Goal: Transaction & Acquisition: Purchase product/service

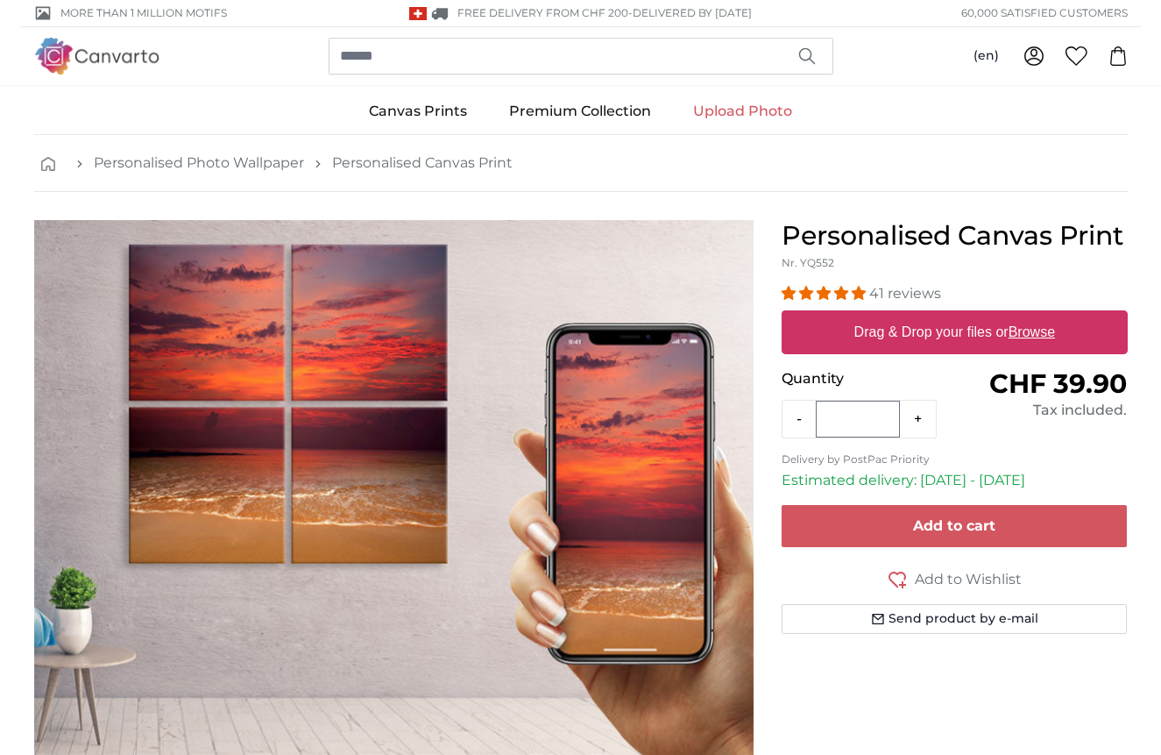
click at [894, 343] on label "Drag & Drop your files or Browse" at bounding box center [954, 332] width 215 height 35
click at [894, 316] on input "Drag & Drop your files or Browse" at bounding box center [955, 312] width 346 height 5
type input "**********"
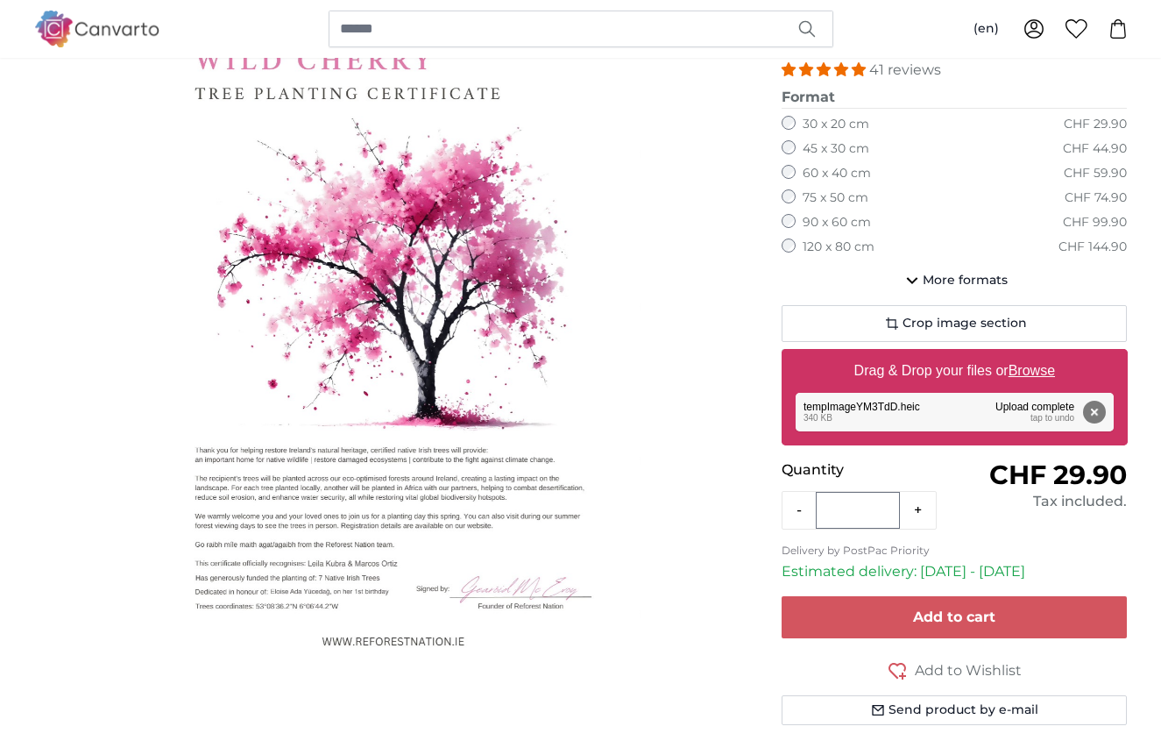
scroll to position [259, 0]
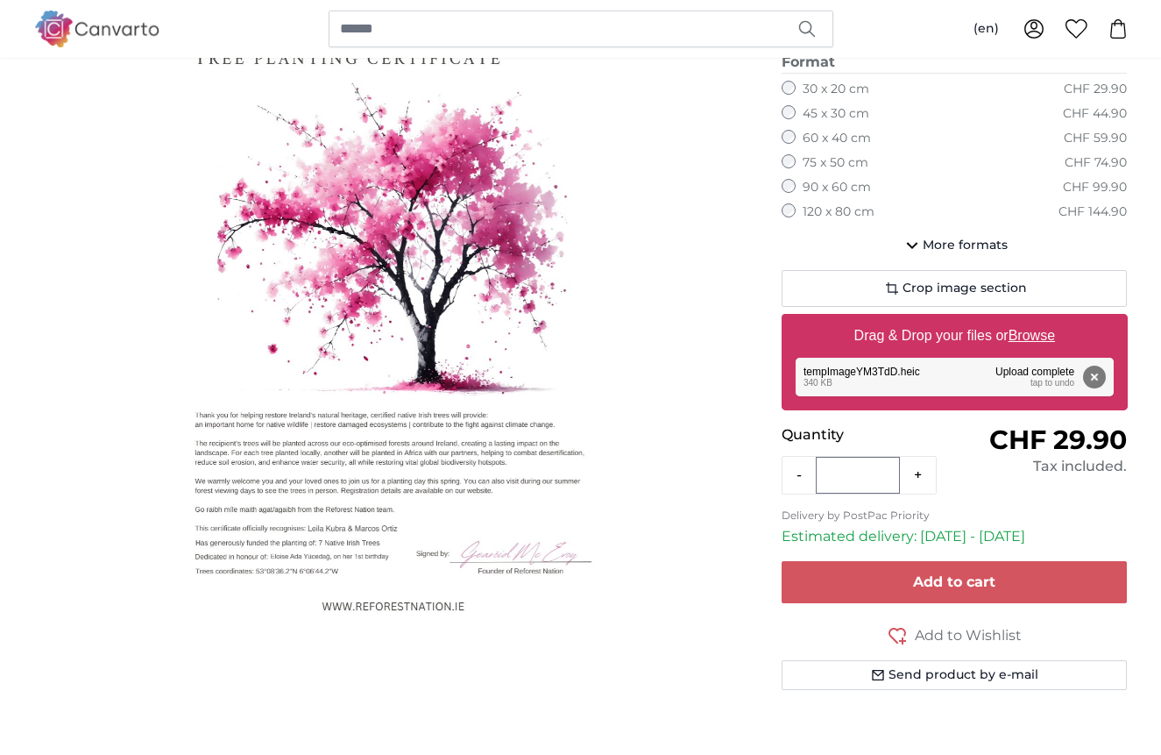
click at [541, 408] on img "1 of 1" at bounding box center [394, 311] width 496 height 701
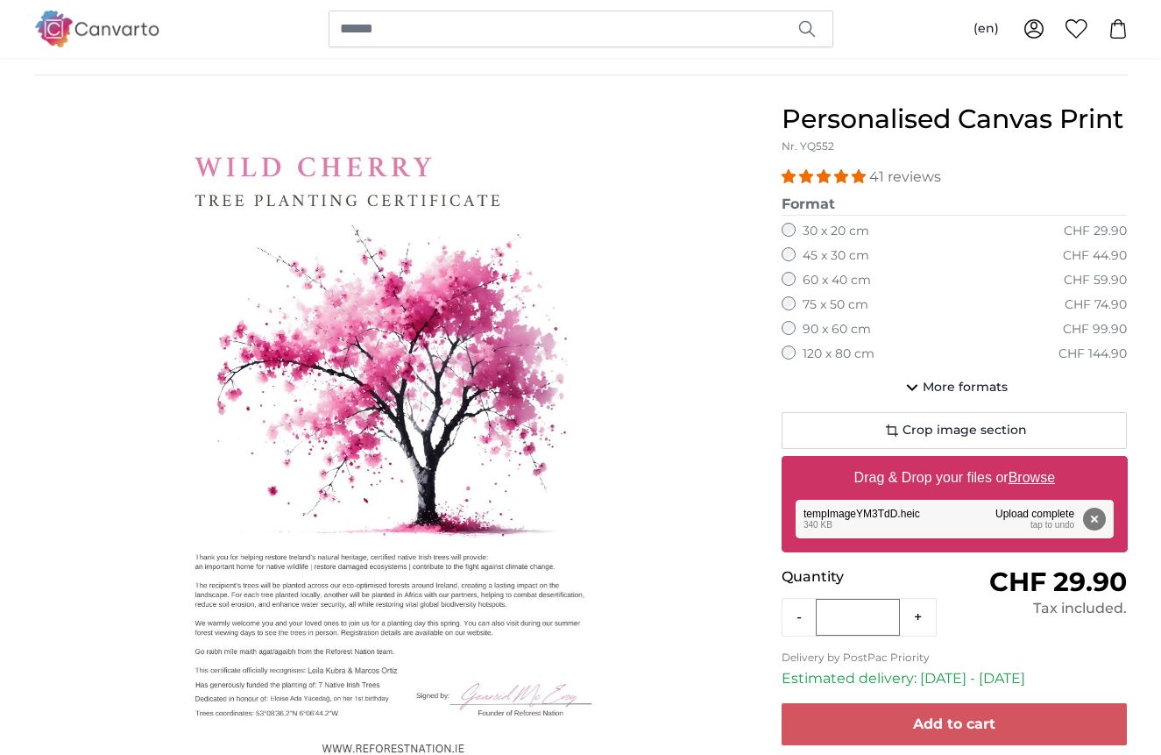
scroll to position [111, 0]
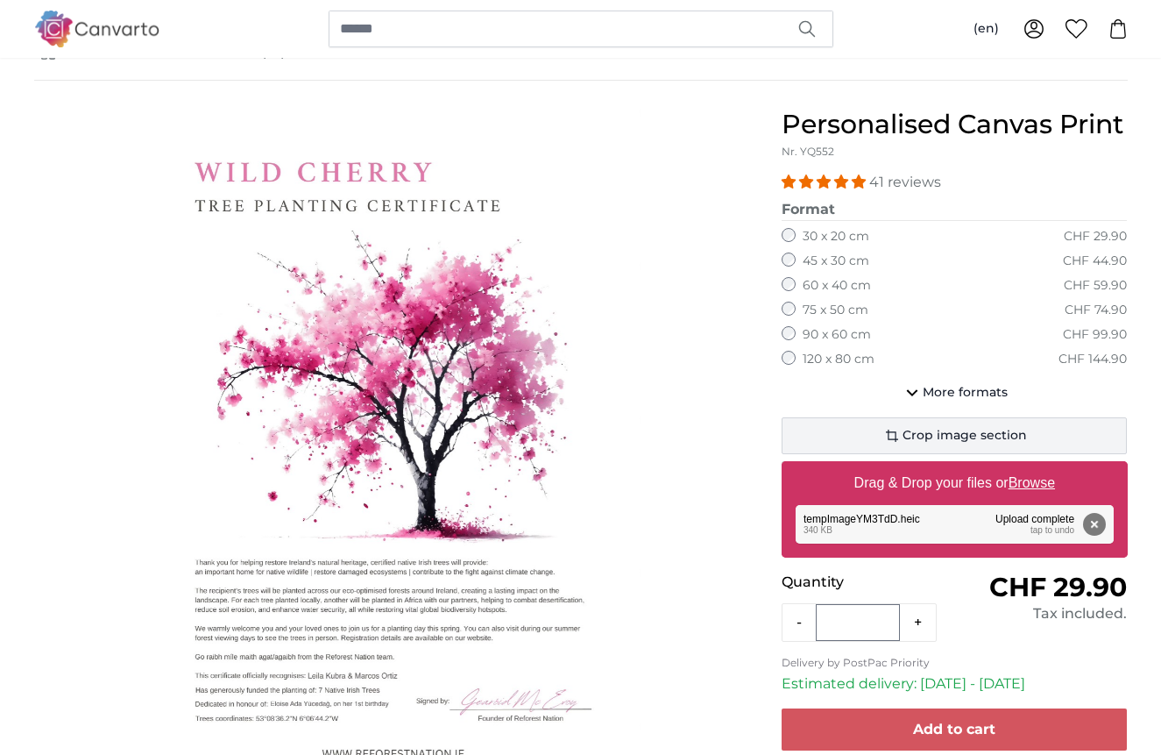
click at [922, 429] on span "Crop image section" at bounding box center [965, 436] width 124 height 18
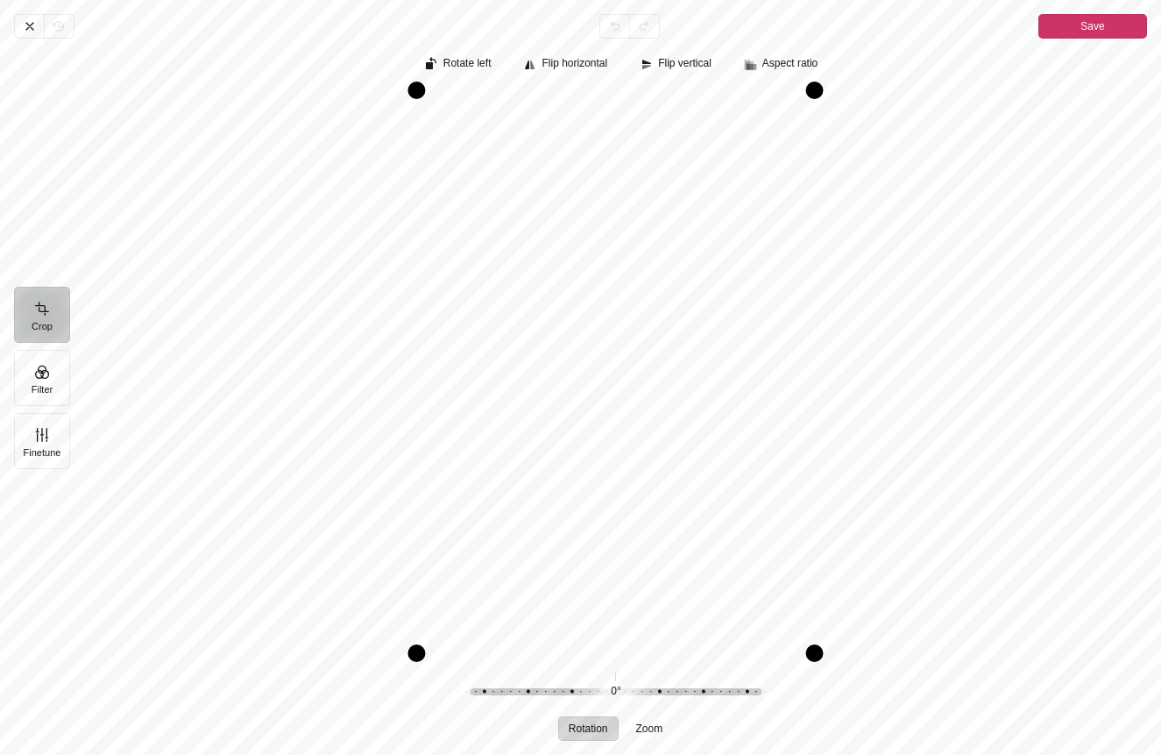
click at [1071, 32] on button "Save" at bounding box center [1093, 26] width 109 height 25
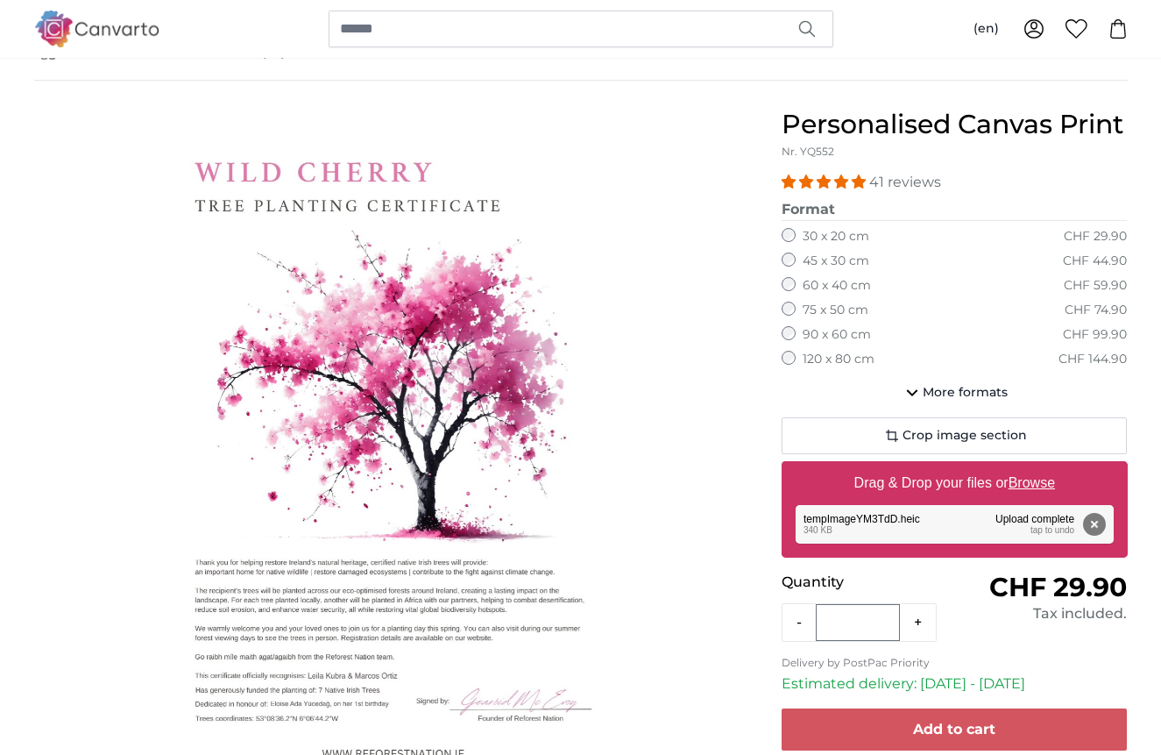
click at [281, 4] on div "(en) Deutsch English [DEMOGRAPHIC_DATA] Italiano 0 0" at bounding box center [581, 29] width 1094 height 58
